Goal: Transaction & Acquisition: Purchase product/service

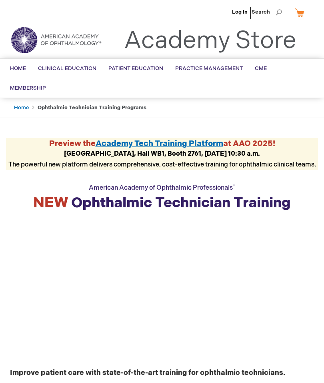
scroll to position [6, 0]
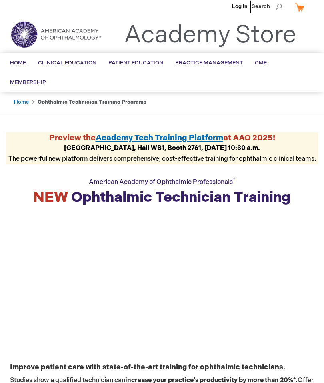
click at [208, 133] on span "Academy Tech Training Platform" at bounding box center [160, 138] width 128 height 10
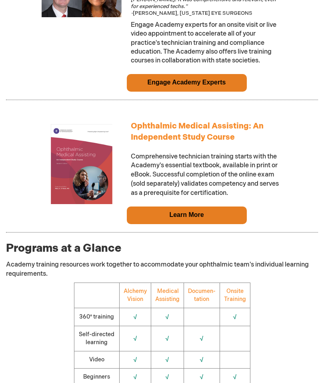
scroll to position [780, 0]
click at [239, 207] on td "Learn More" at bounding box center [187, 216] width 120 height 18
click at [230, 207] on td "Learn More" at bounding box center [187, 216] width 120 height 18
click at [74, 165] on img at bounding box center [82, 164] width 80 height 80
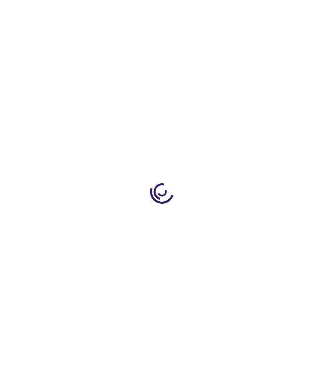
type input "0"
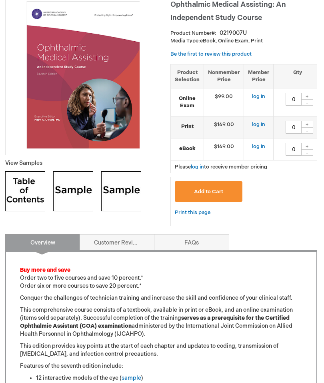
scroll to position [141, 1]
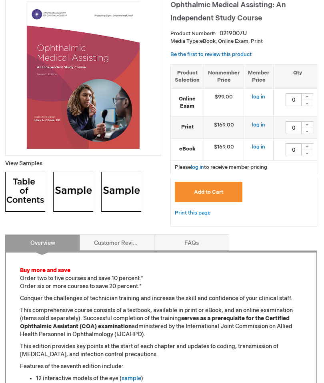
click at [258, 144] on link "log in" at bounding box center [258, 147] width 13 height 6
